Goal: Check status: Check status

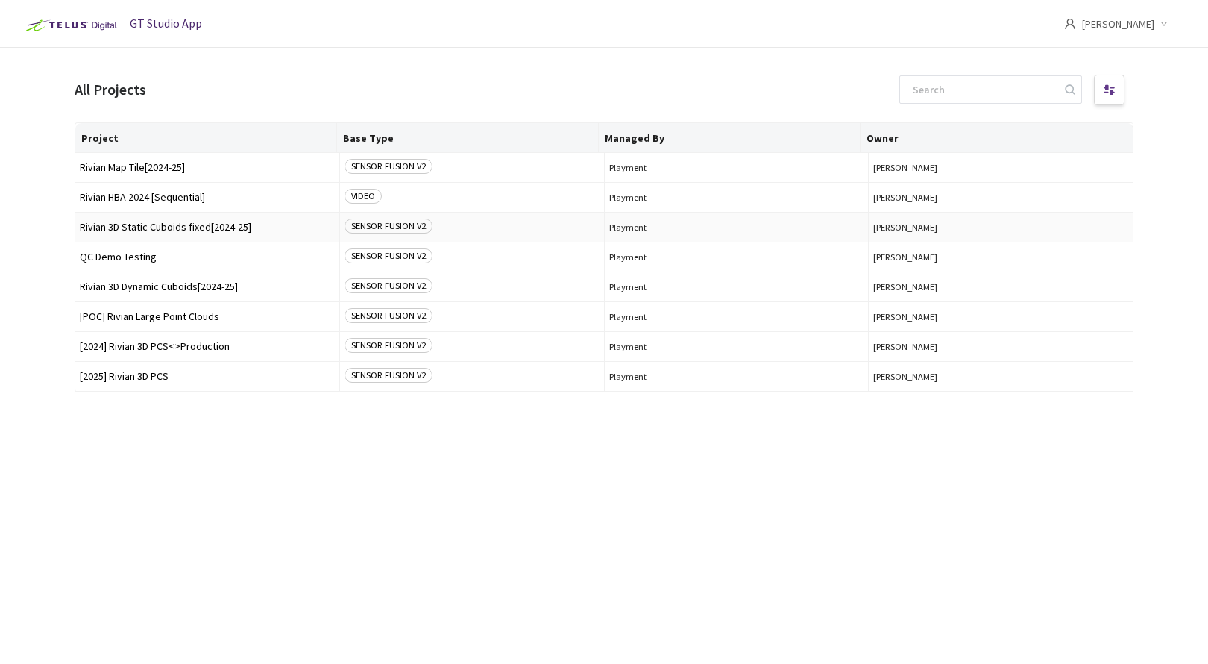
click at [134, 227] on span "Rivian 3D Static Cuboids fixed[2024-25]" at bounding box center [207, 226] width 255 height 11
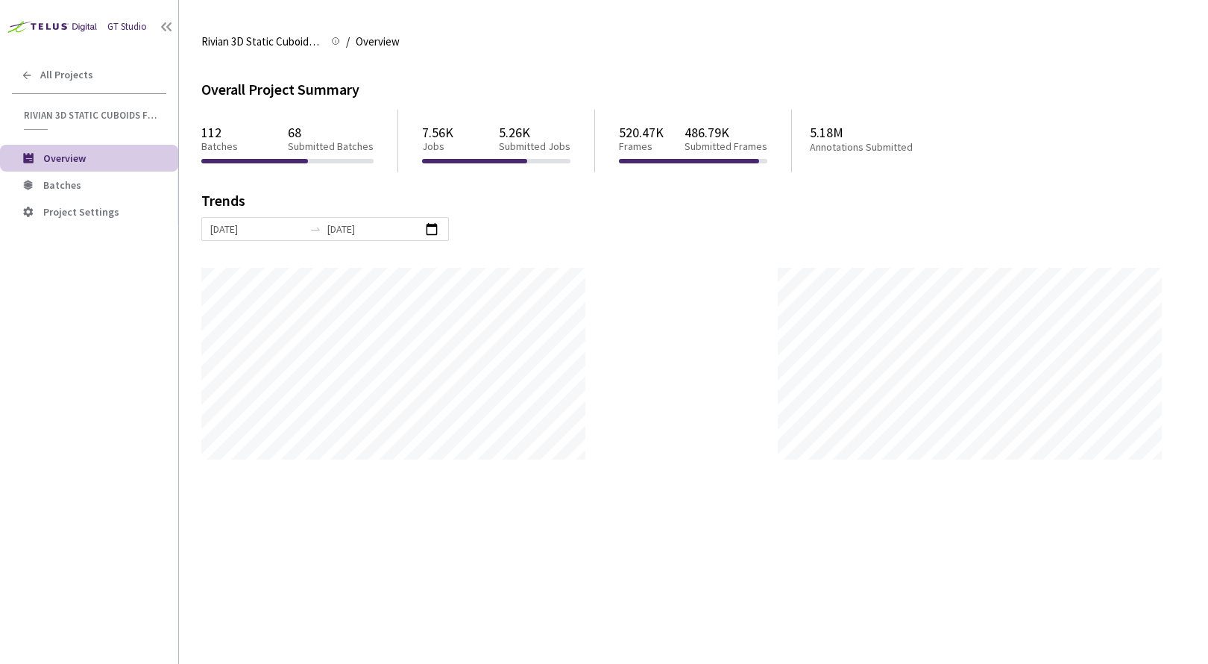
scroll to position [664, 1208]
click at [39, 182] on li "Batches" at bounding box center [89, 184] width 178 height 27
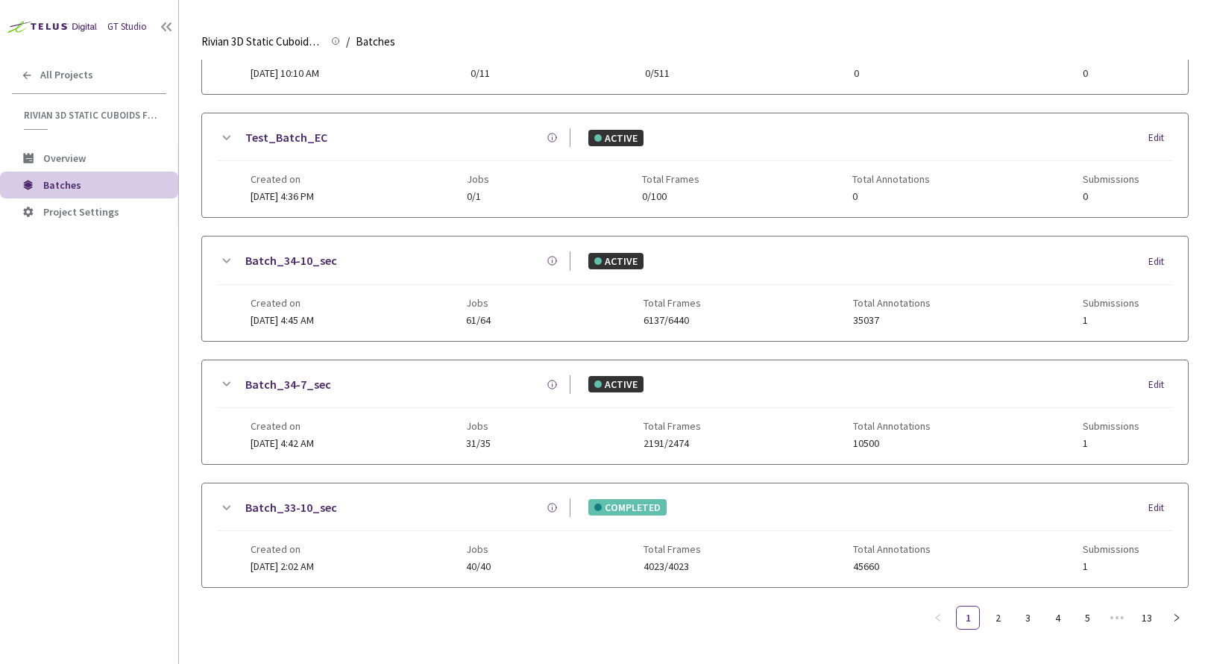
scroll to position [611, 0]
click at [1147, 620] on link "13" at bounding box center [1146, 617] width 22 height 22
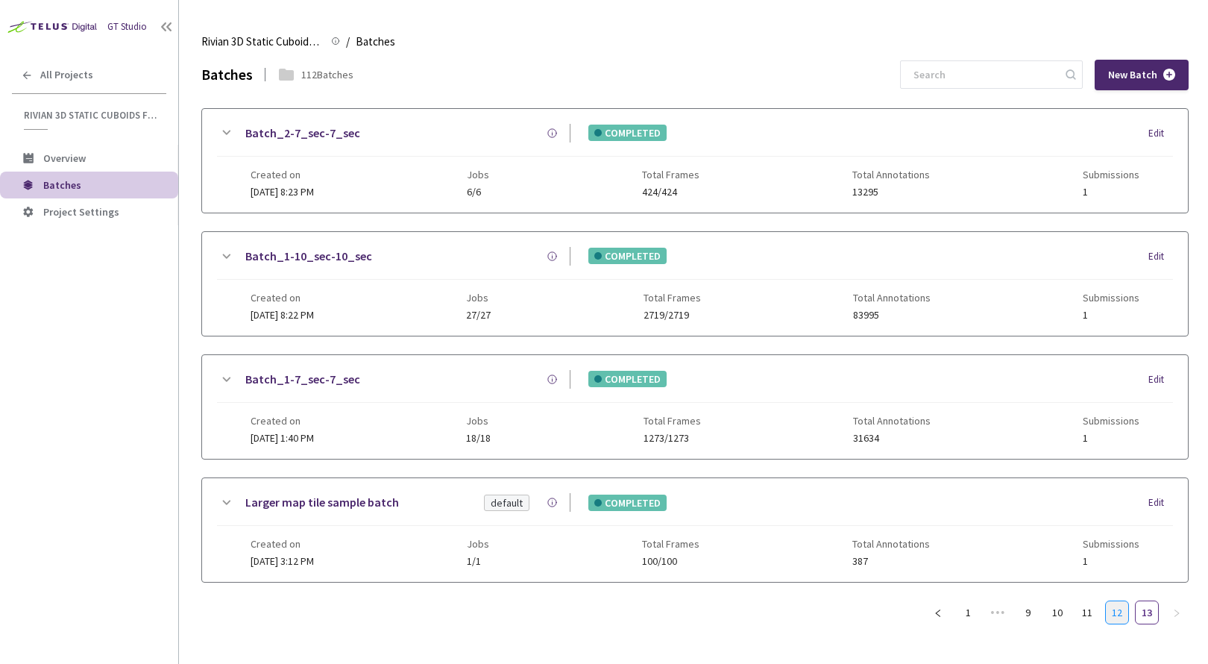
click at [1120, 618] on link "12" at bounding box center [1117, 612] width 22 height 22
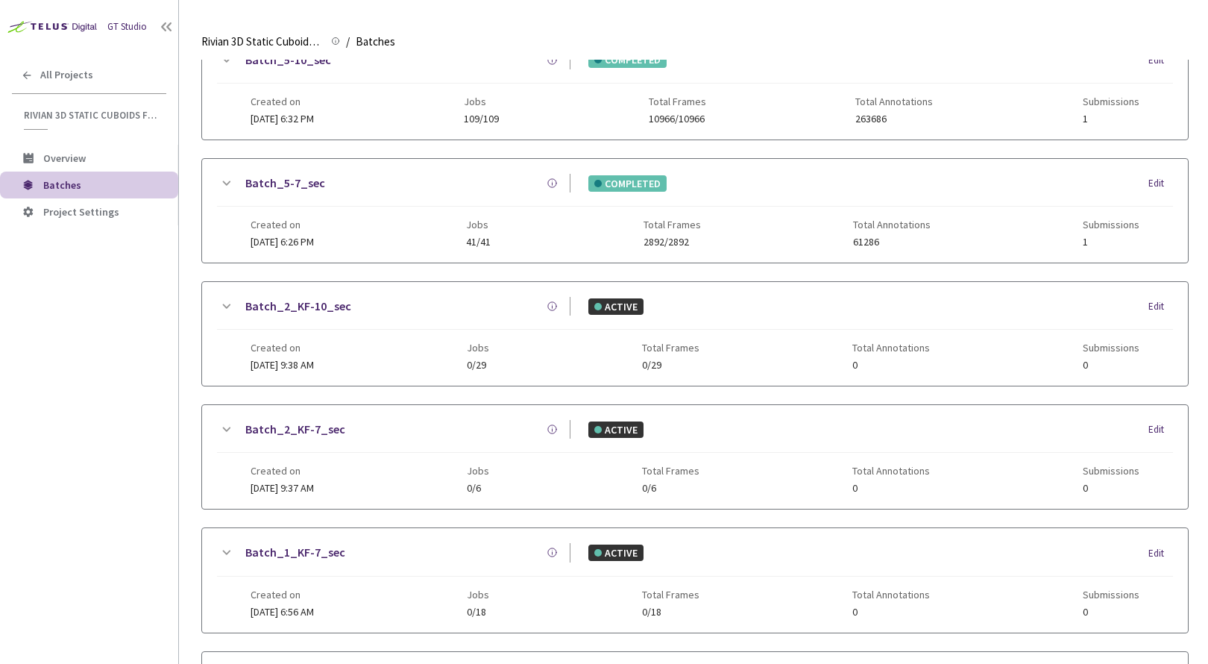
scroll to position [611, 0]
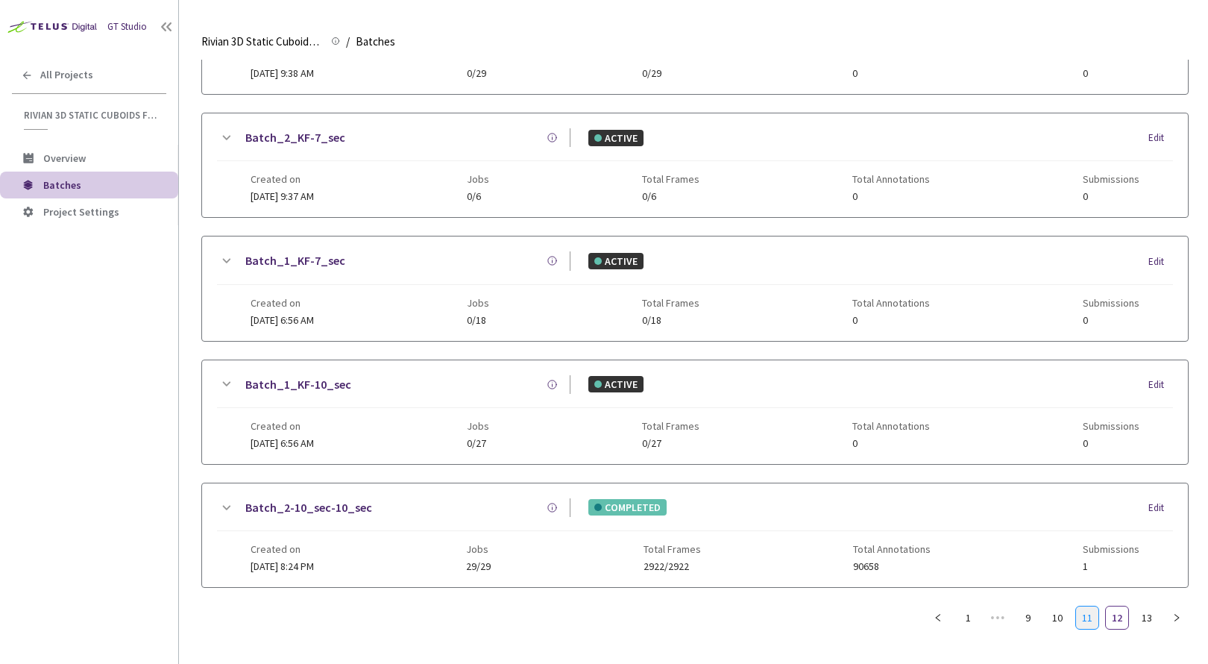
click at [1092, 618] on link "11" at bounding box center [1087, 617] width 22 height 22
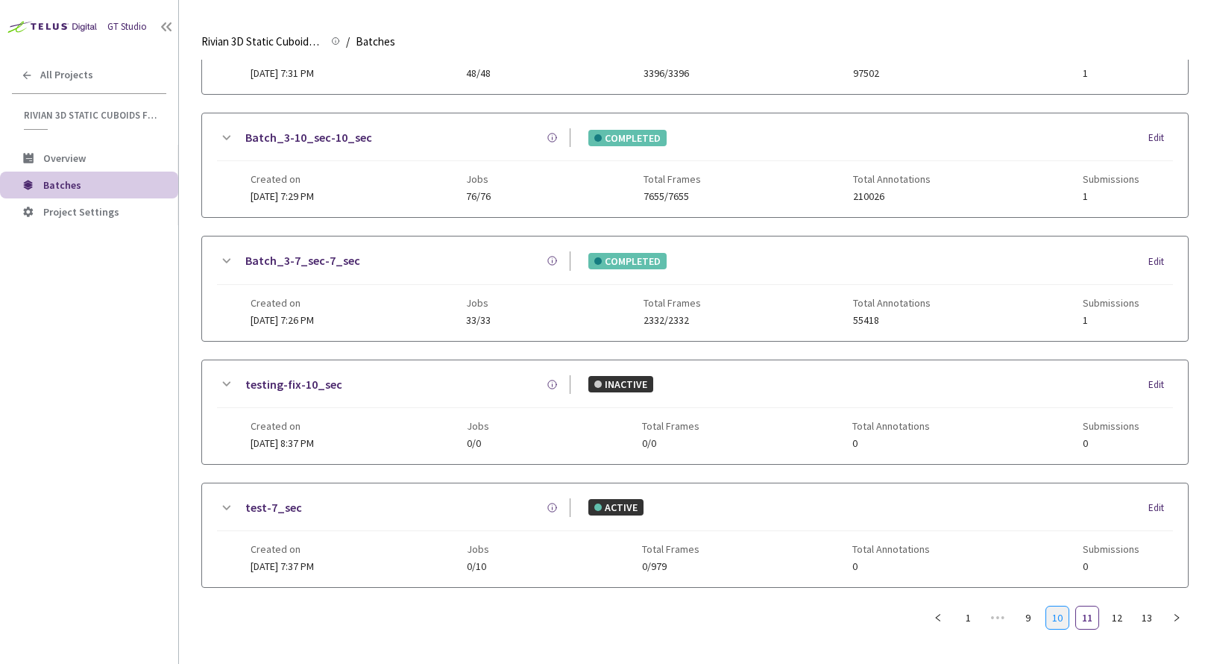
click at [1066, 620] on link "10" at bounding box center [1057, 617] width 22 height 22
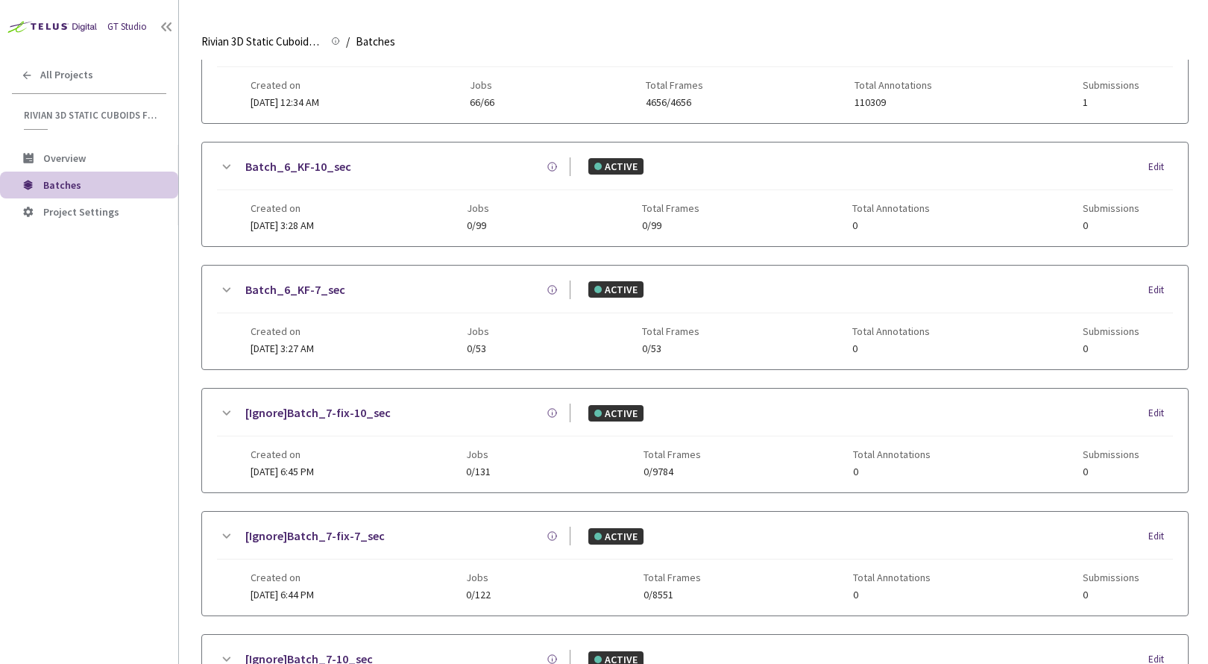
scroll to position [0, 0]
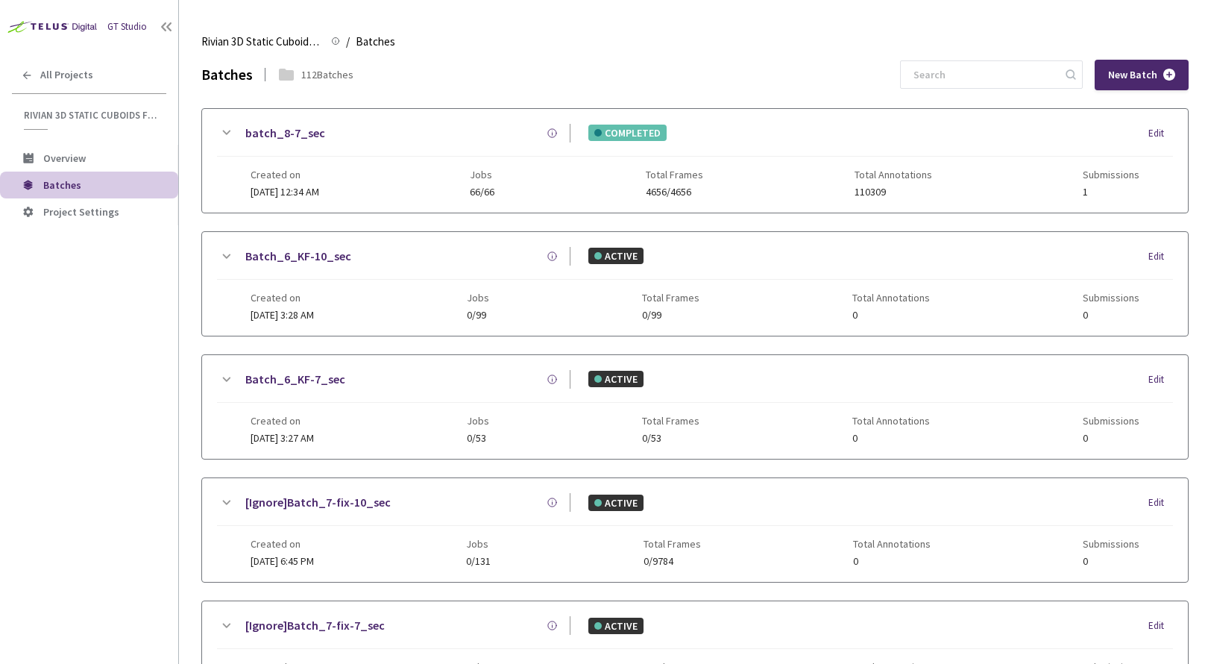
click at [286, 128] on link "batch_8-7_sec" at bounding box center [285, 133] width 80 height 19
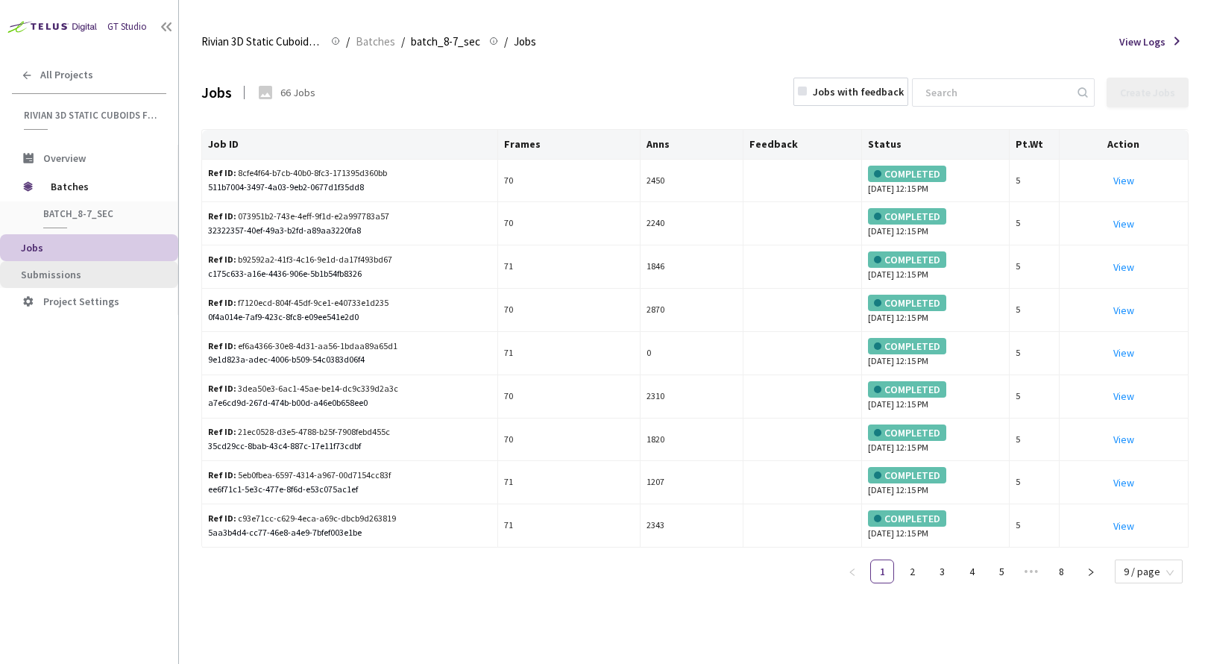
click at [80, 270] on span "Submissions" at bounding box center [93, 274] width 145 height 13
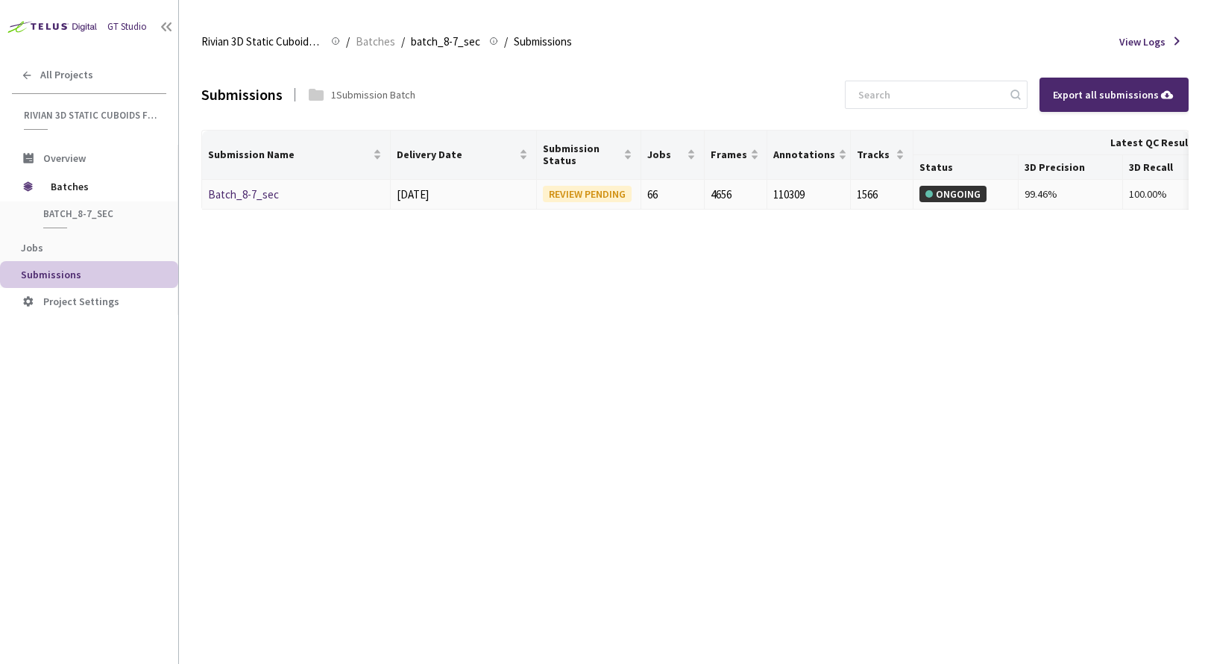
click at [245, 193] on link "Batch_8-7_sec" at bounding box center [243, 194] width 71 height 14
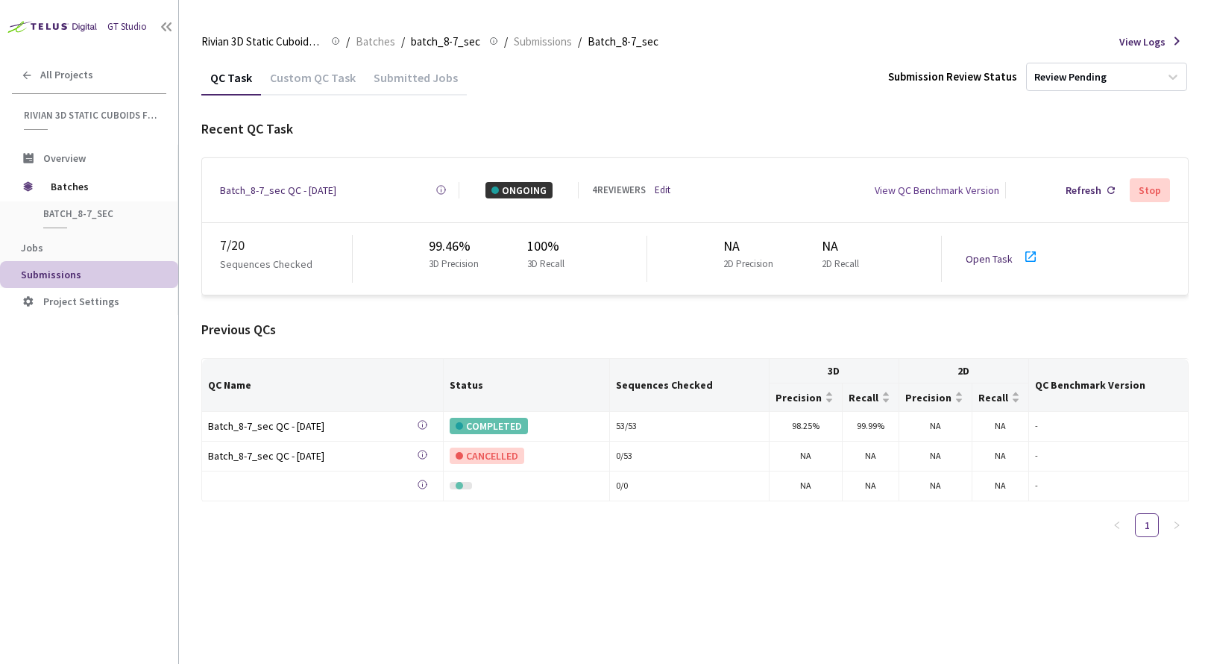
click at [986, 252] on link "Open Task" at bounding box center [988, 258] width 47 height 13
click at [977, 253] on link "Open Task" at bounding box center [988, 258] width 47 height 13
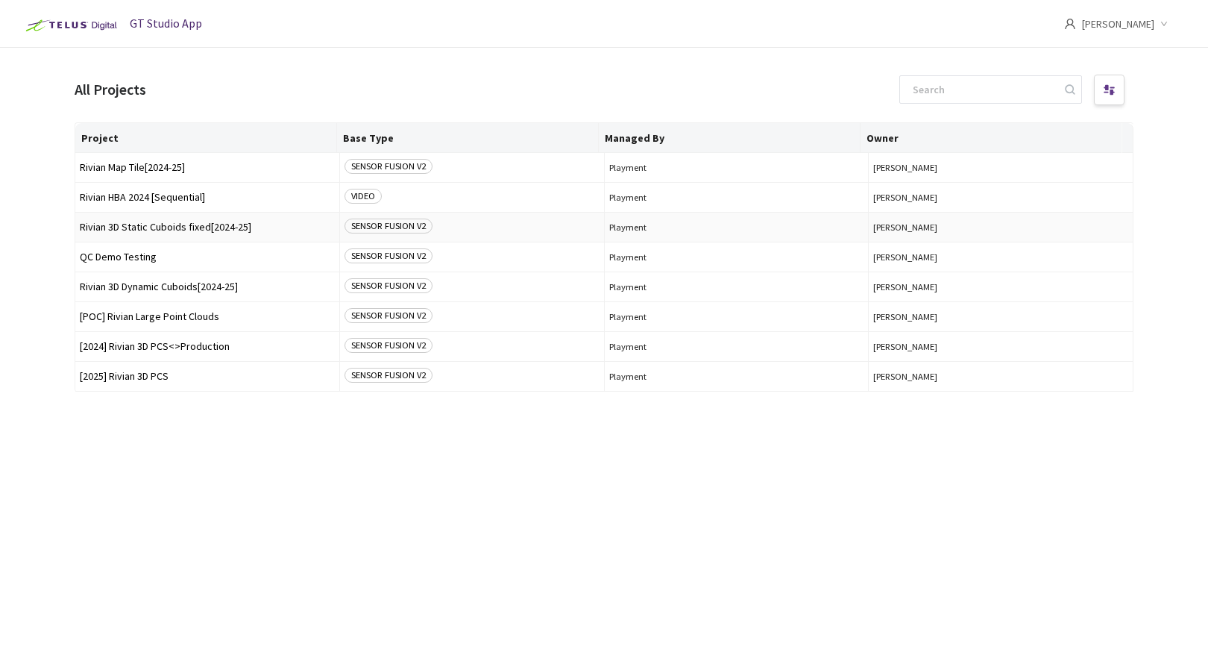
click at [148, 228] on span "Rivian 3D Static Cuboids fixed[2024-25]" at bounding box center [207, 226] width 255 height 11
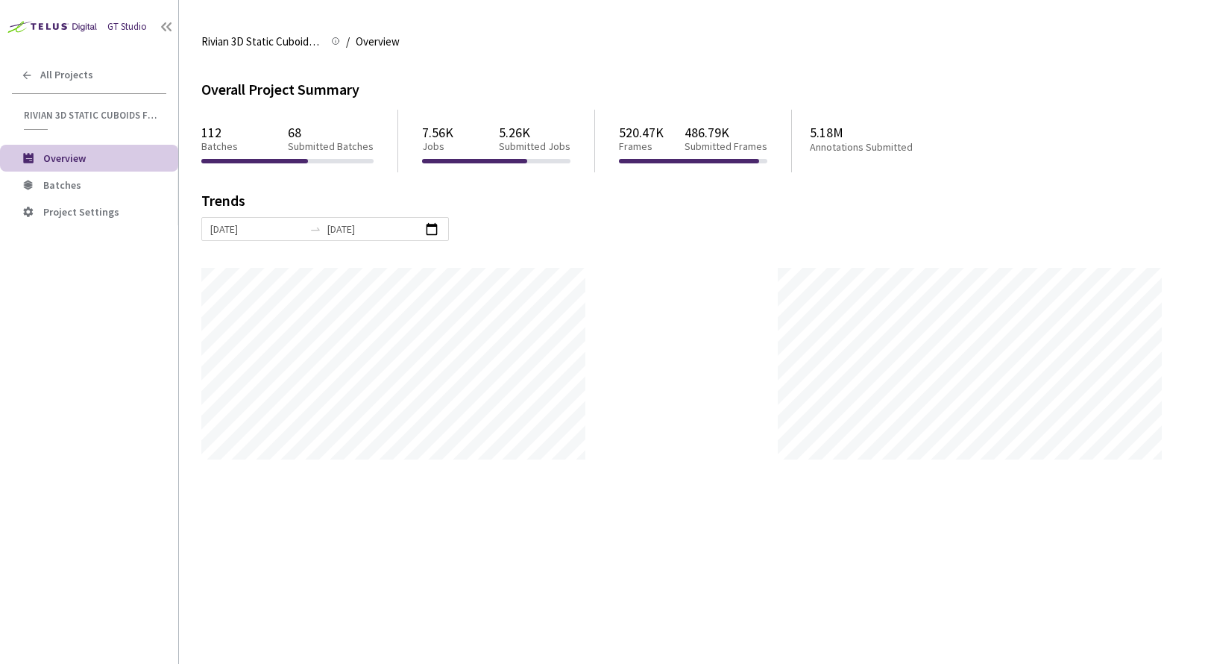
scroll to position [664, 1208]
